Goal: Task Accomplishment & Management: Complete application form

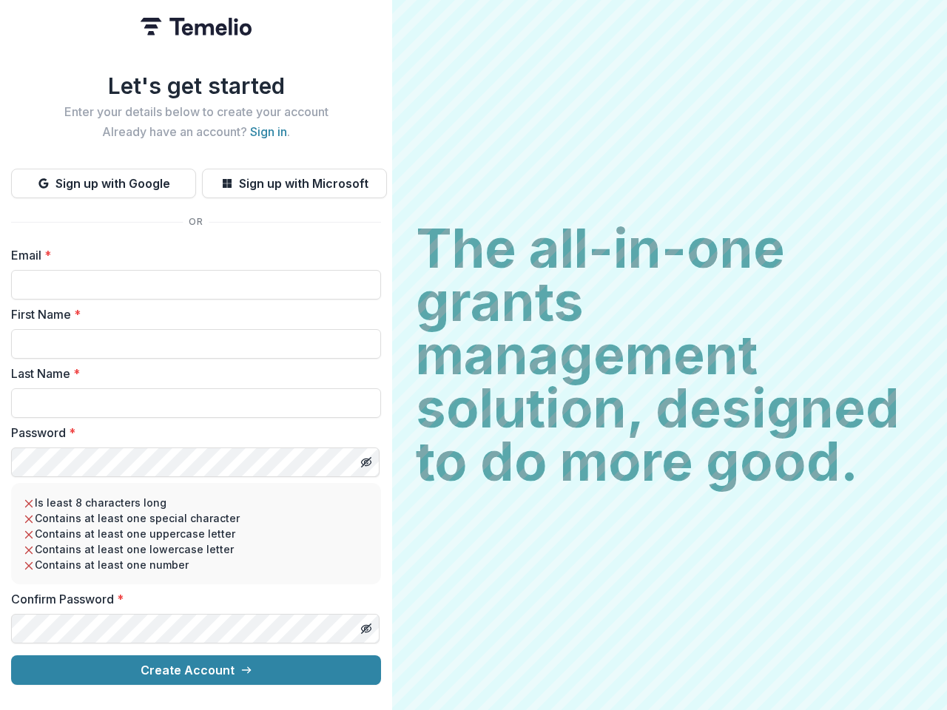
click at [473, 355] on h2 "The all-in-one grants management solution, designed to do more good." at bounding box center [670, 355] width 508 height 266
click at [104, 178] on button "Sign up with Google" at bounding box center [103, 184] width 185 height 30
click at [294, 178] on button "Sign up with Microsoft" at bounding box center [294, 184] width 185 height 30
click at [365, 458] on line "Toggle password visibility" at bounding box center [366, 462] width 9 height 9
click at [365, 624] on line "Toggle password visibility" at bounding box center [366, 628] width 9 height 9
